Goal: Find contact information: Find contact information

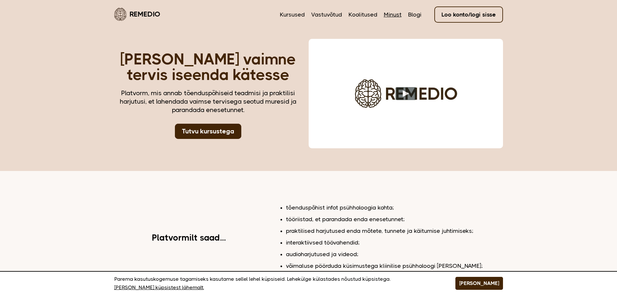
click at [392, 16] on link "Minust" at bounding box center [393, 14] width 18 height 8
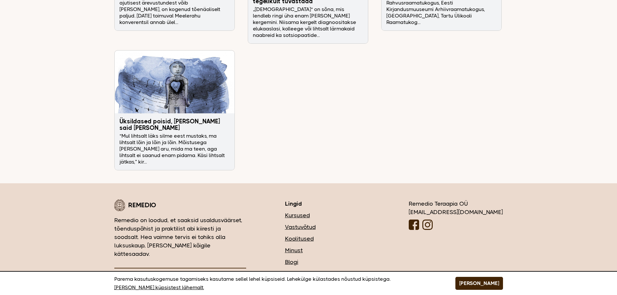
scroll to position [2133, 0]
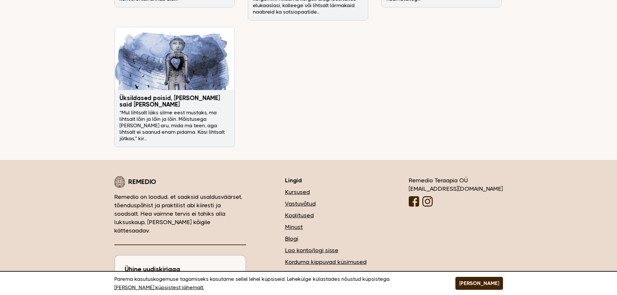
drag, startPoint x: 445, startPoint y: 143, endPoint x: 461, endPoint y: 145, distance: 15.6
click at [463, 176] on div "Remedio Teraapia OÜ [EMAIL_ADDRESS][DOMAIN_NAME]" at bounding box center [455, 192] width 94 height 33
click at [449, 176] on div "Remedio Teraapia OÜ [EMAIL_ADDRESS][DOMAIN_NAME]" at bounding box center [455, 192] width 94 height 33
click at [444, 176] on div "Remedio Teraapia OÜ [EMAIL_ADDRESS][DOMAIN_NAME]" at bounding box center [455, 192] width 94 height 33
drag, startPoint x: 444, startPoint y: 144, endPoint x: 486, endPoint y: 144, distance: 42.7
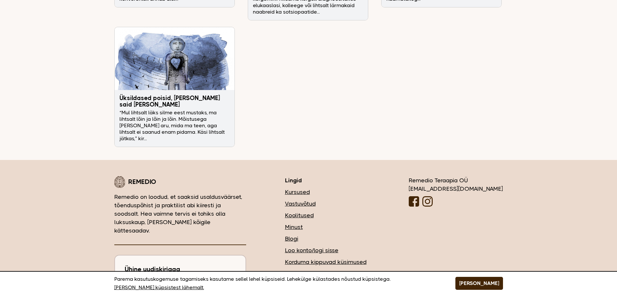
click at [486, 176] on div "Remedio Teraapia OÜ [EMAIL_ADDRESS][DOMAIN_NAME]" at bounding box center [455, 192] width 94 height 33
copy div "Remedio Teraapia"
